Goal: Check status: Check status

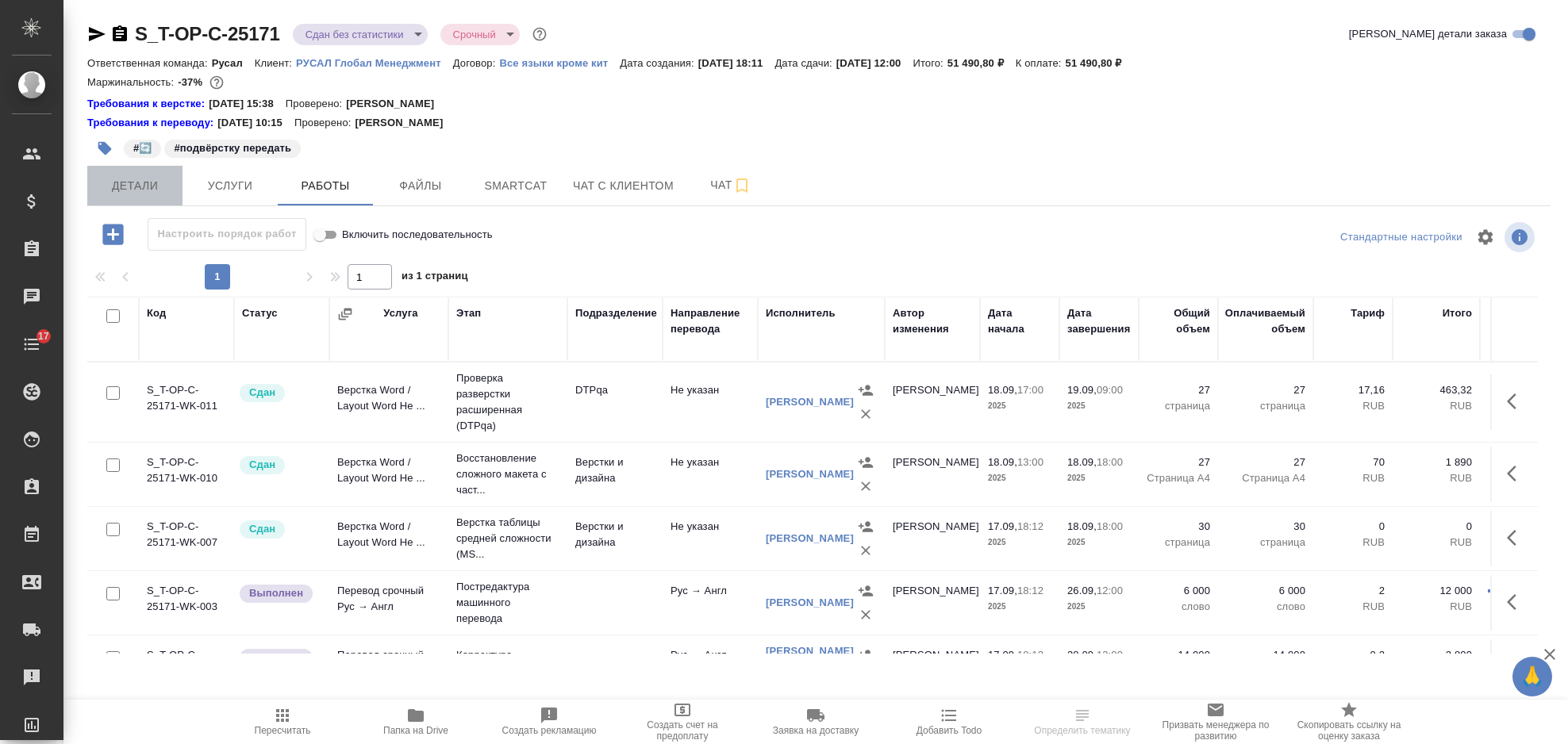
click at [145, 188] on span "Детали" at bounding box center [135, 186] width 76 height 20
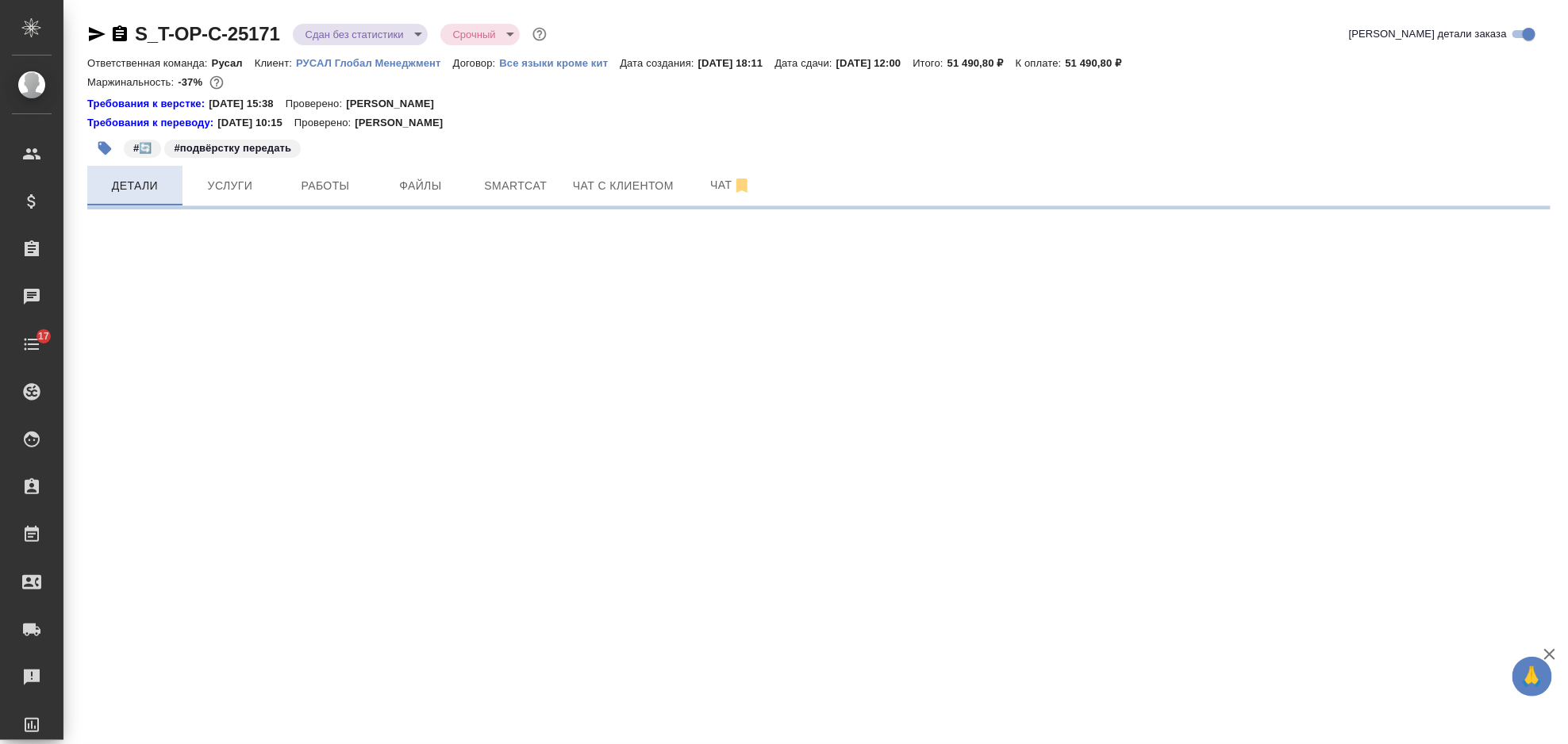
select select "RU"
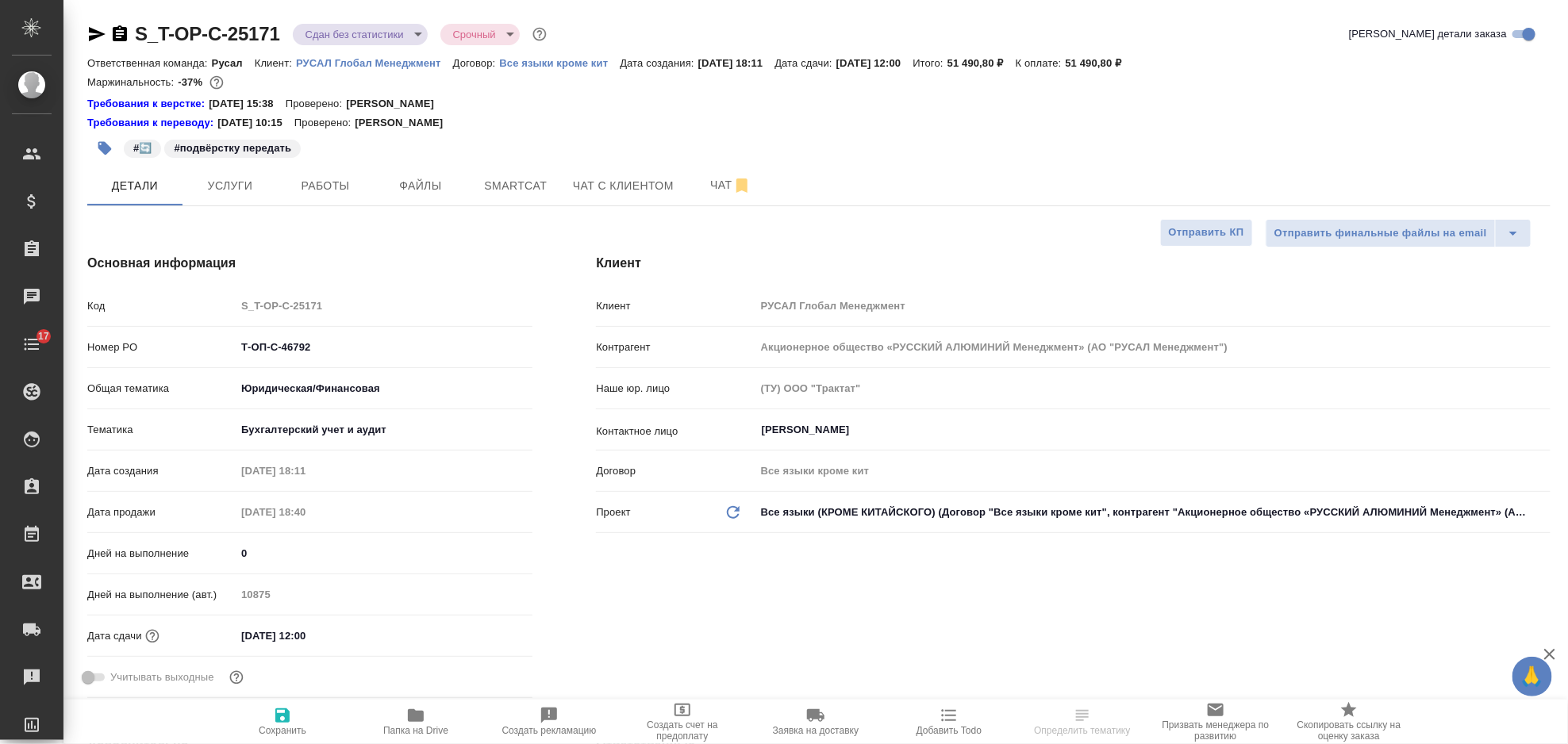
type textarea "x"
type input "[PERSON_NAME]"
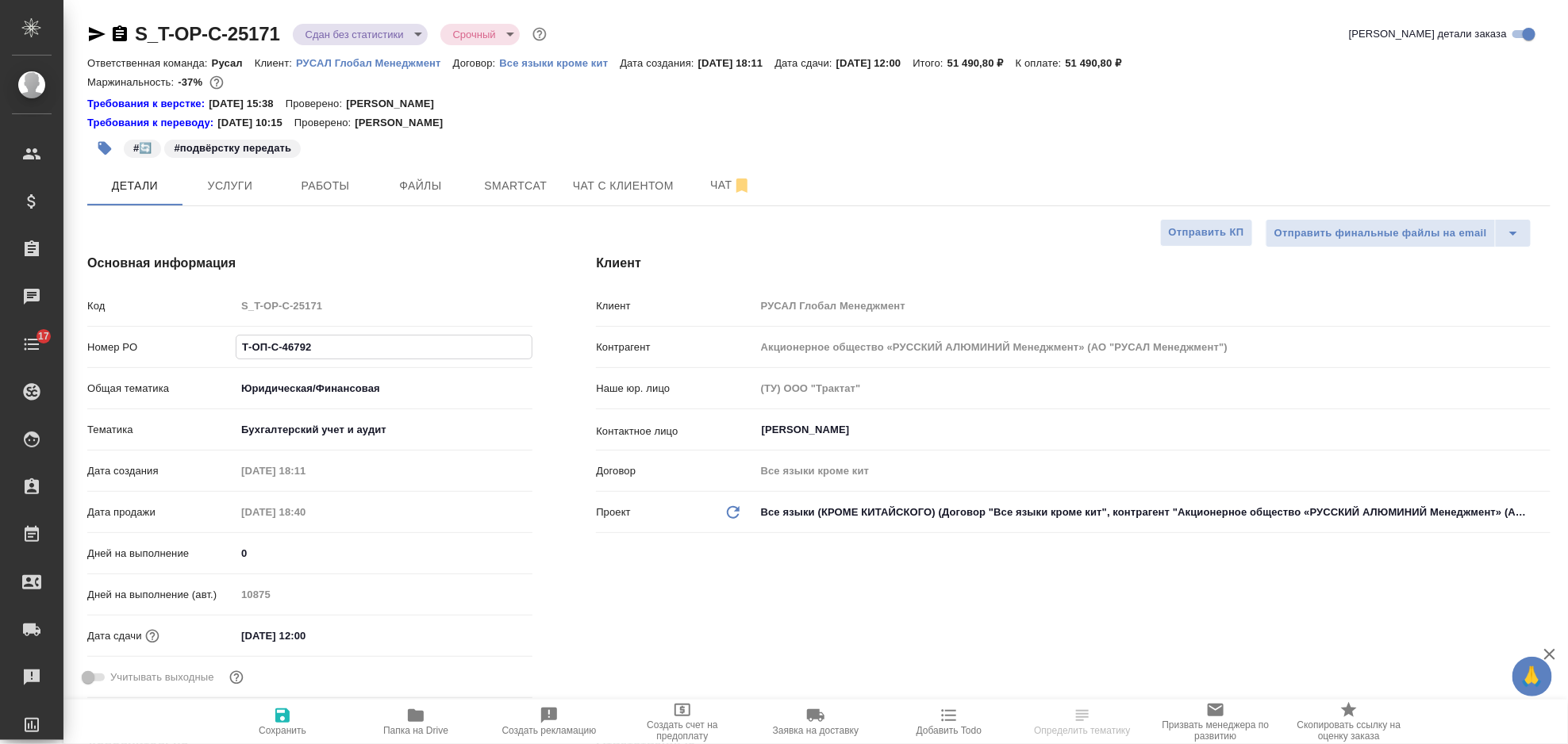
drag, startPoint x: 333, startPoint y: 357, endPoint x: 224, endPoint y: 350, distance: 109.2
click at [224, 350] on div "Номер PO Т-ОП-С-46792" at bounding box center [310, 346] width 445 height 28
type textarea "x"
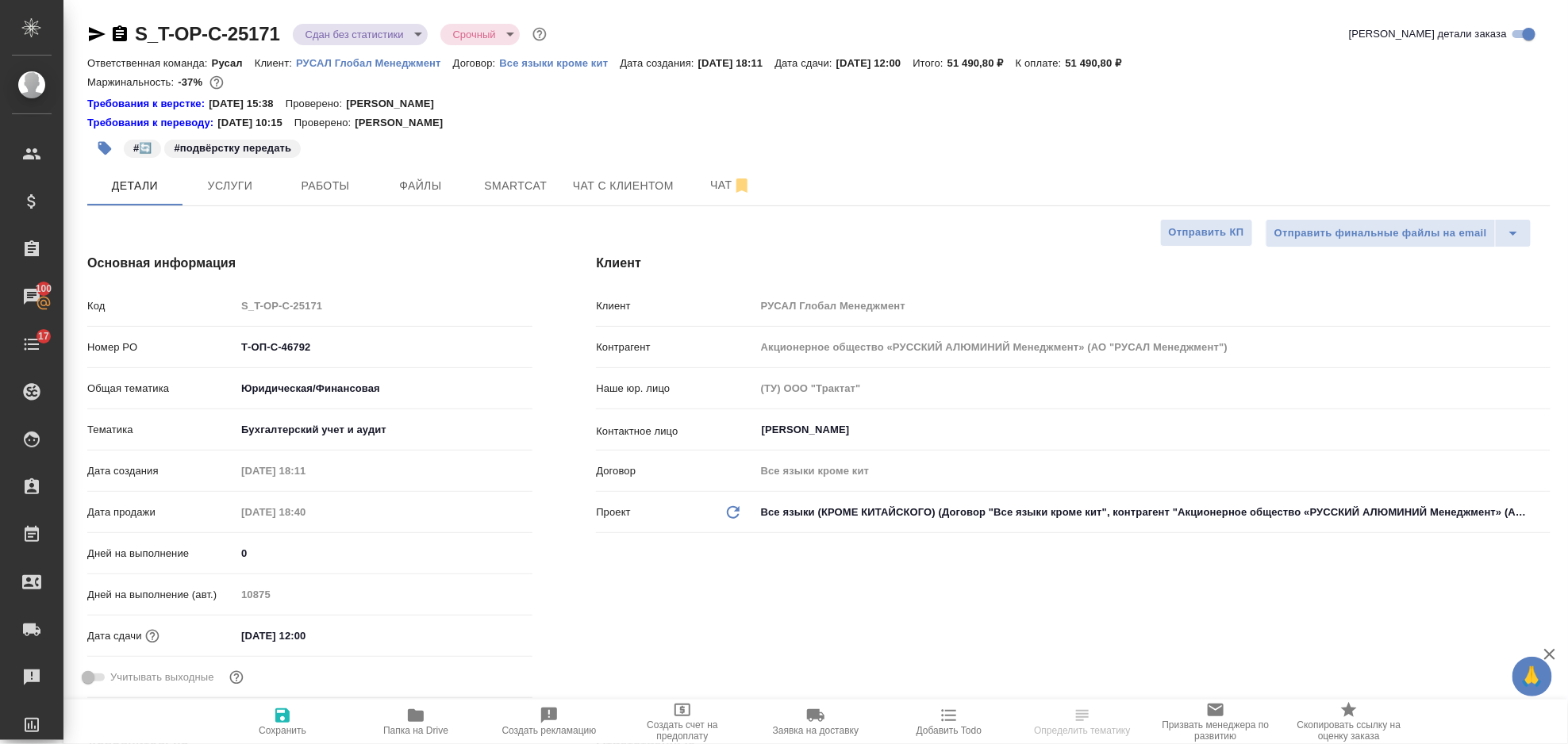
select select "RU"
type textarea "x"
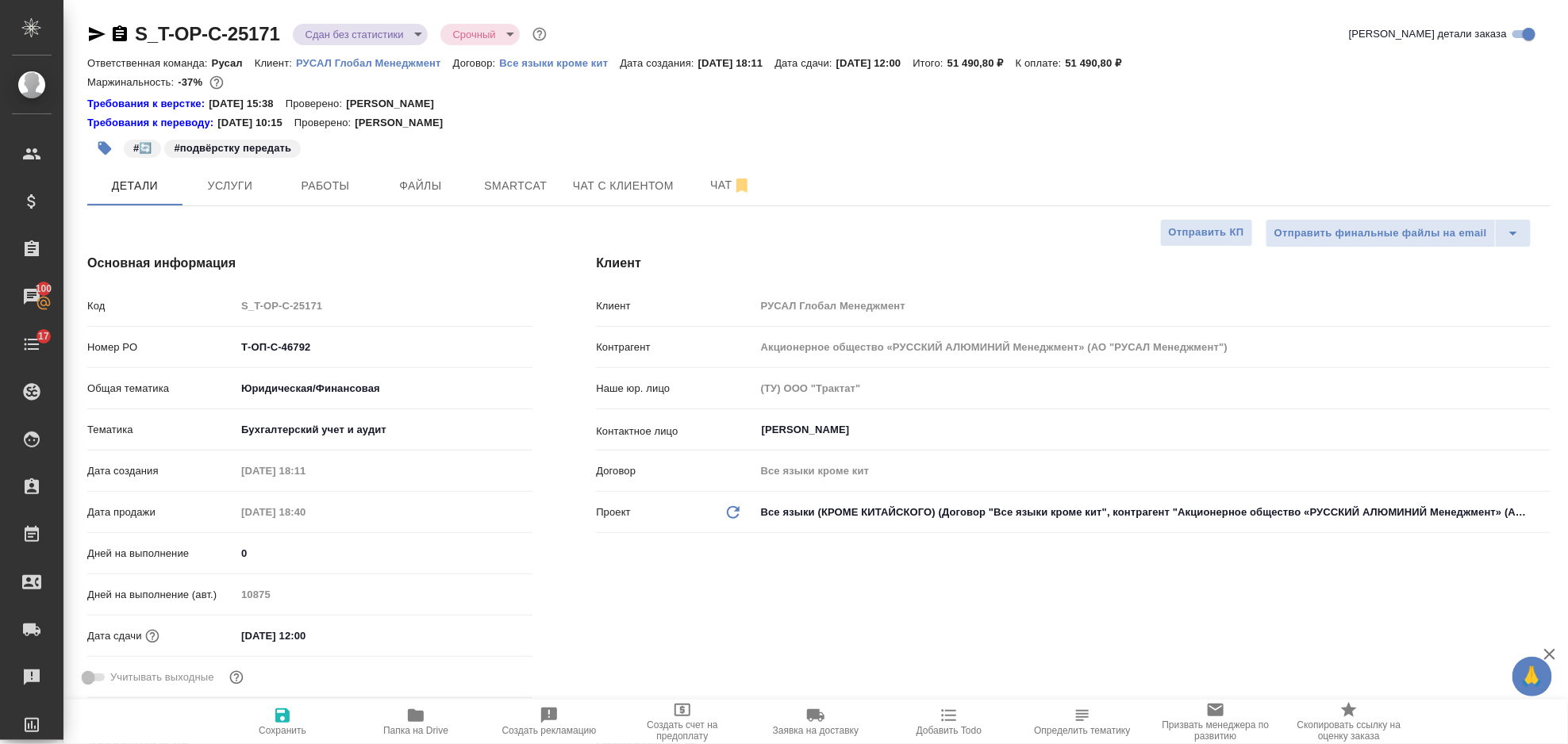
type textarea "x"
click at [408, 716] on icon "button" at bounding box center [416, 715] width 16 height 13
type textarea "x"
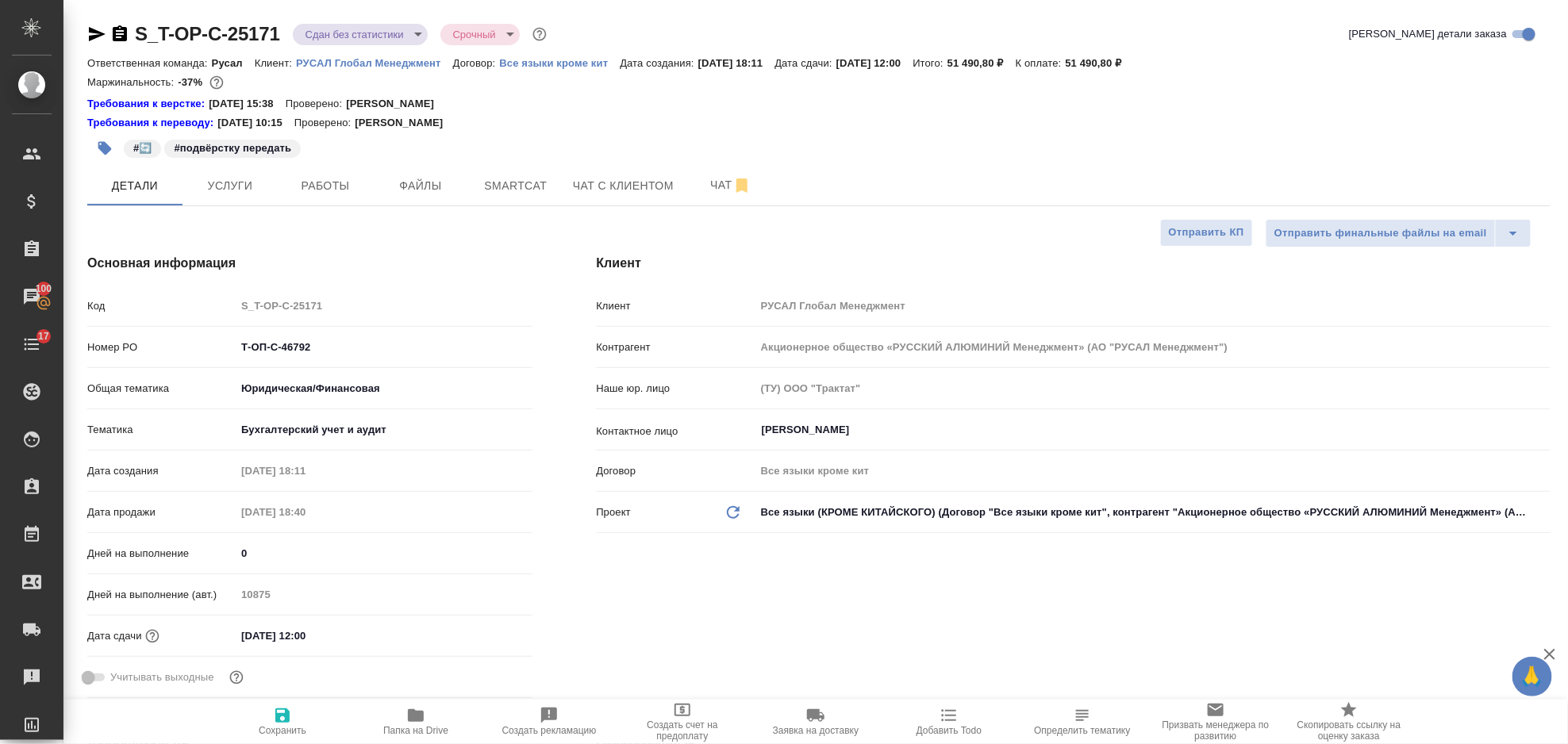
type textarea "x"
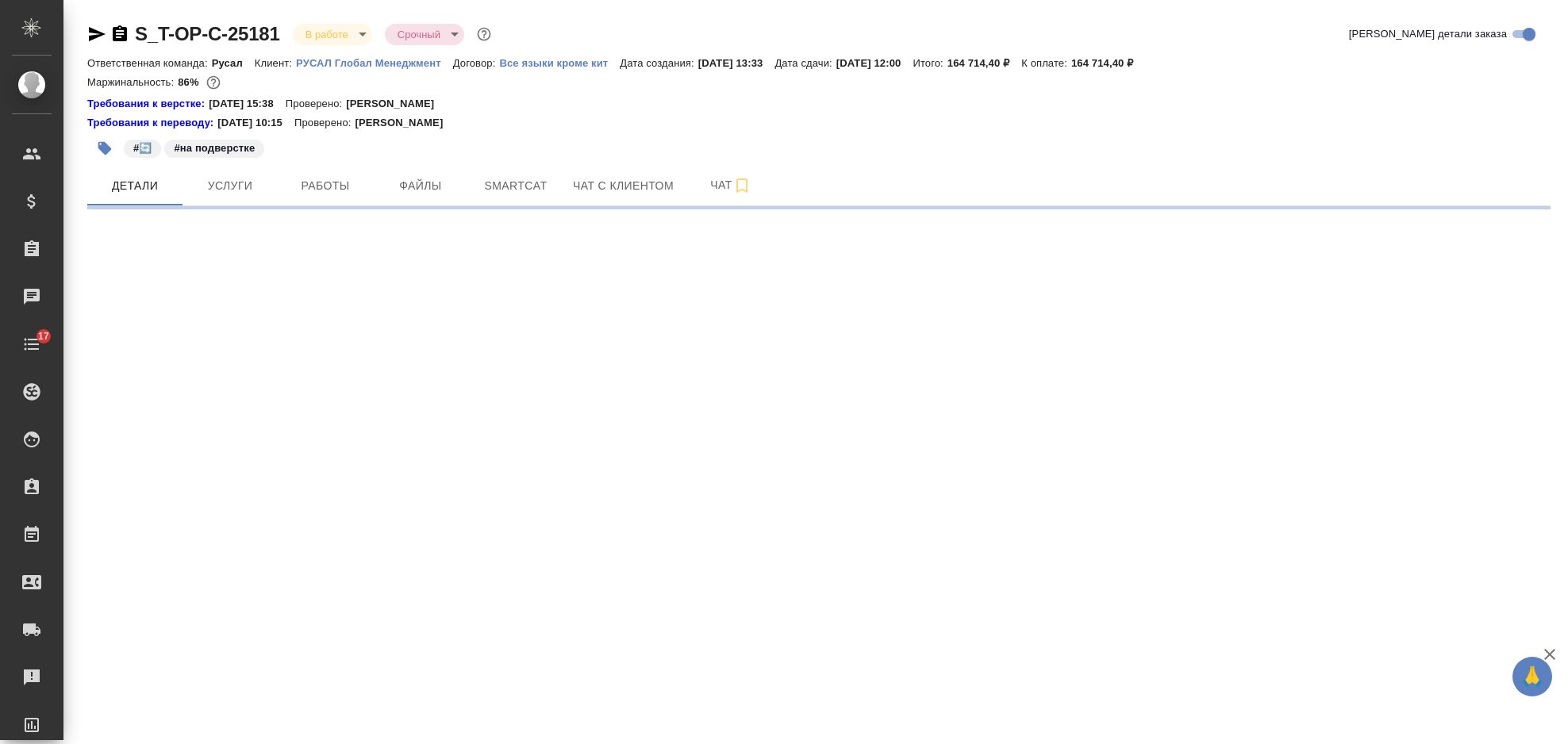
select select "RU"
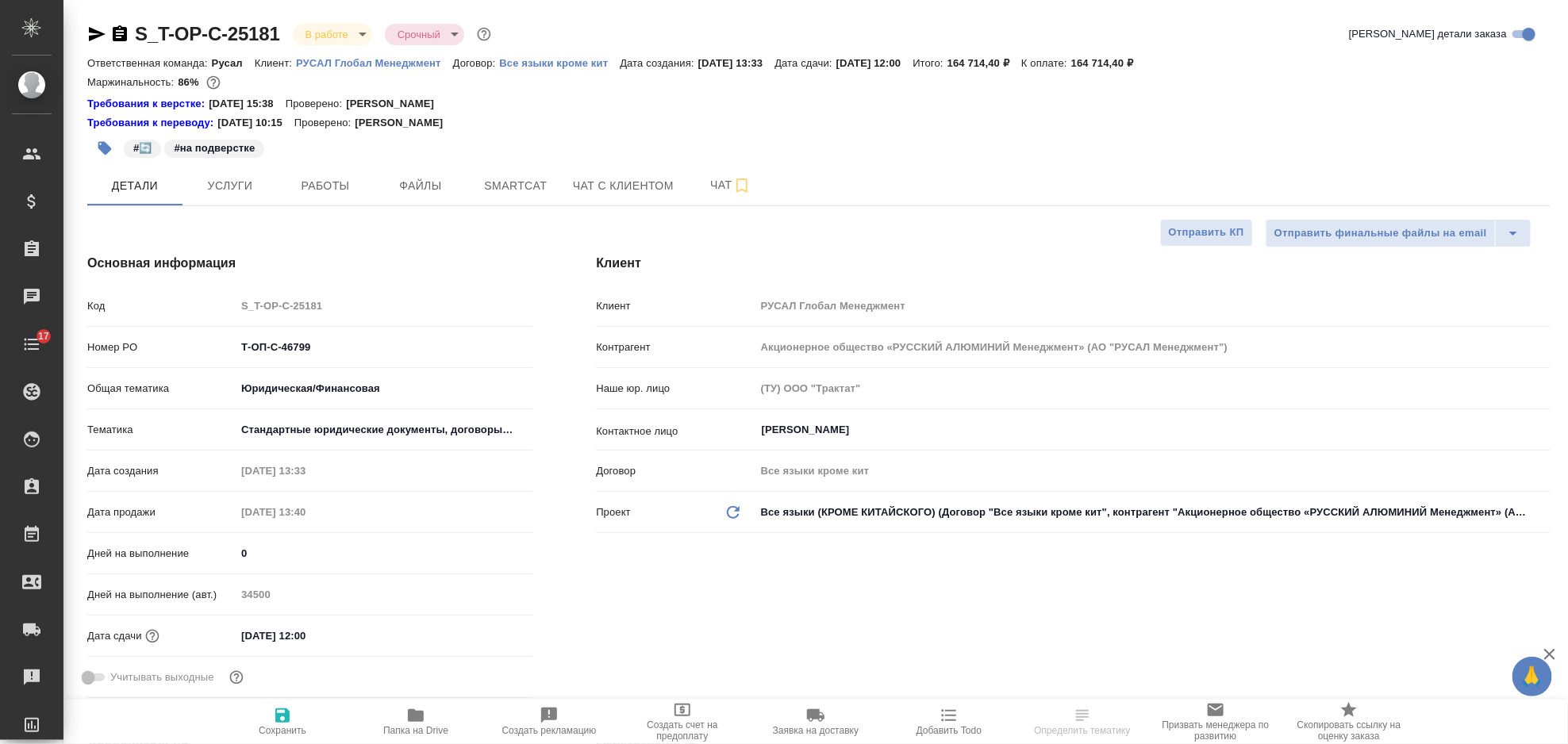
type textarea "x"
click at [500, 182] on span "Smartcat" at bounding box center [515, 186] width 76 height 20
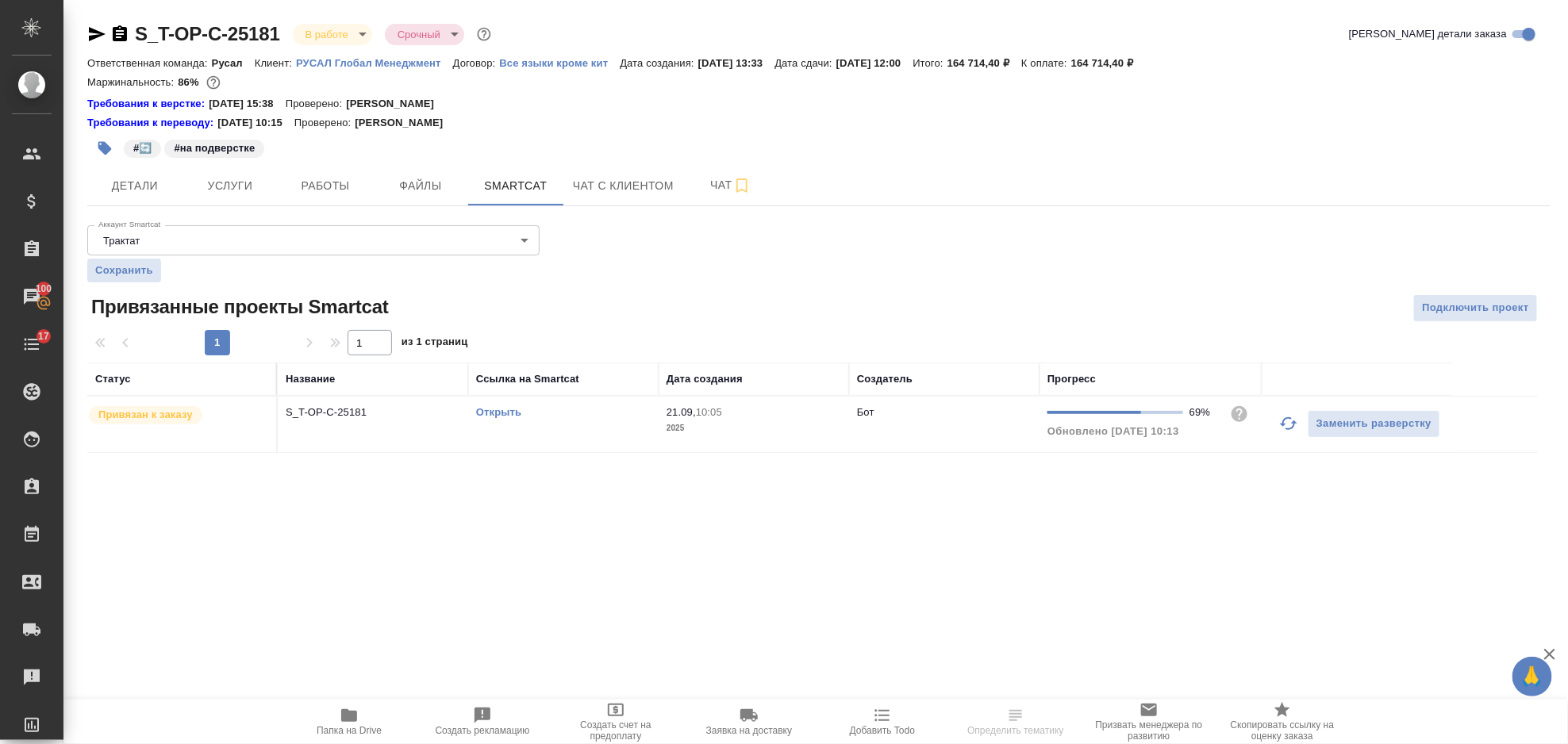
click at [496, 413] on link "Открыть" at bounding box center [498, 411] width 45 height 12
click at [156, 183] on span "Детали" at bounding box center [135, 186] width 76 height 20
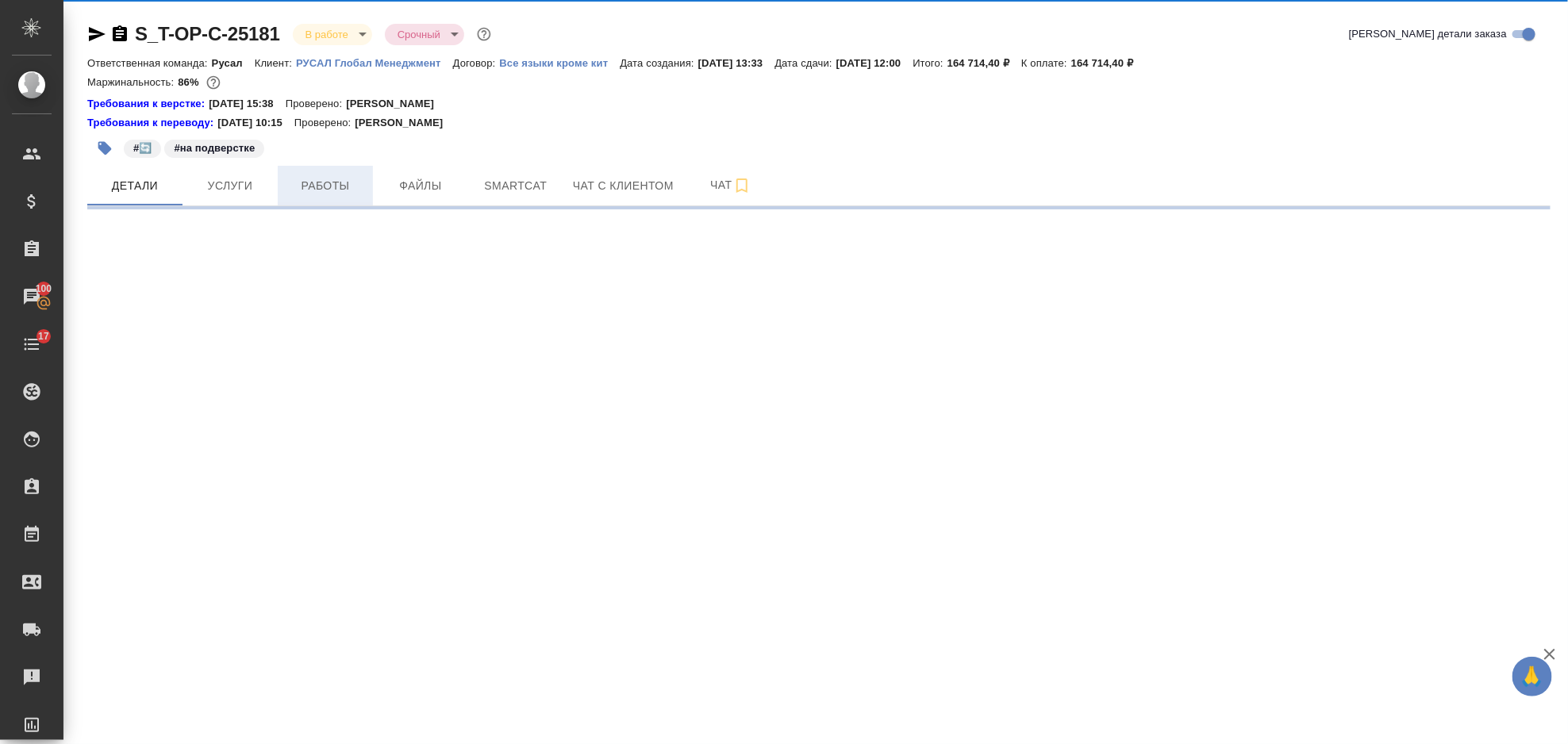
click at [339, 180] on span "Работы" at bounding box center [325, 186] width 76 height 20
select select "RU"
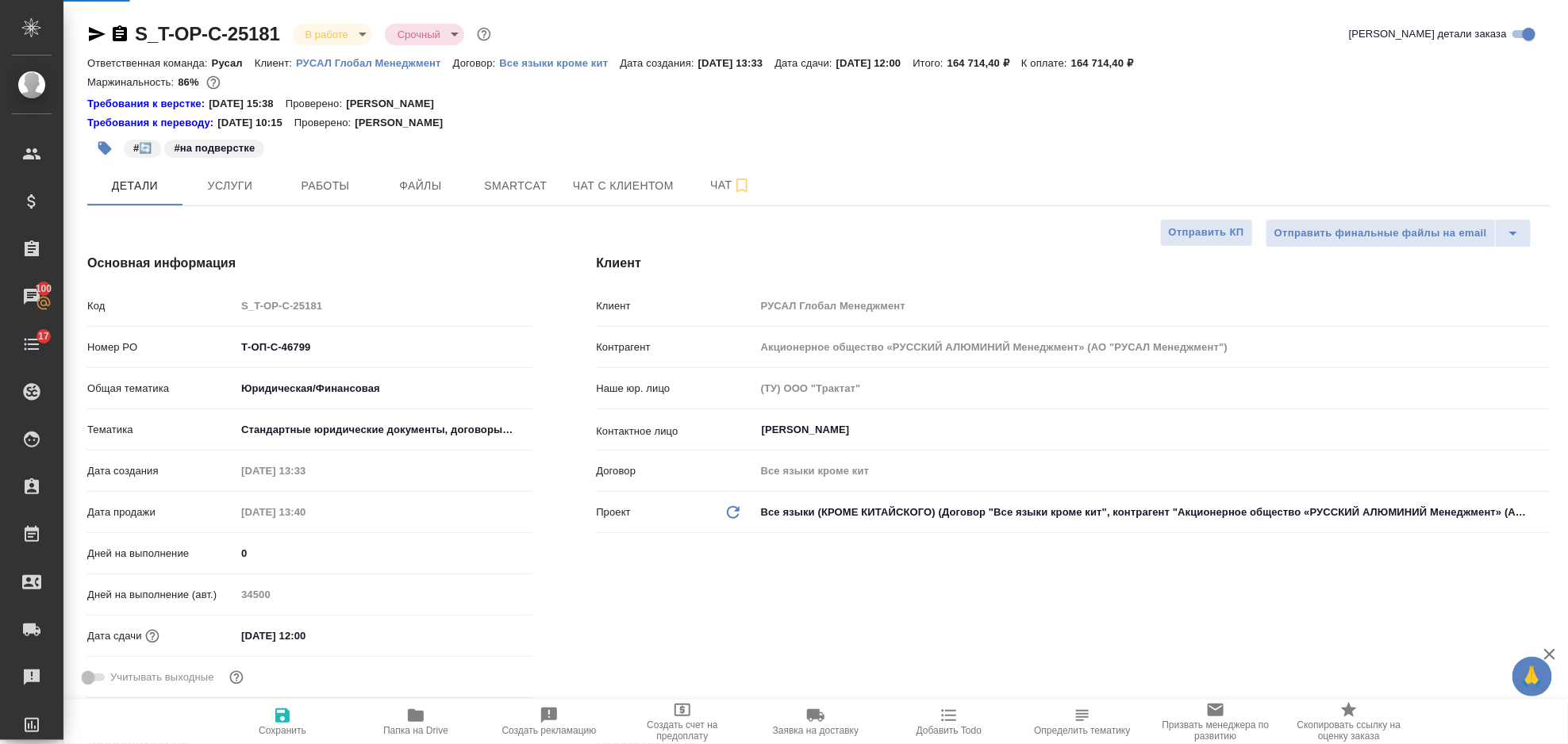
type textarea "x"
